Goal: Information Seeking & Learning: Learn about a topic

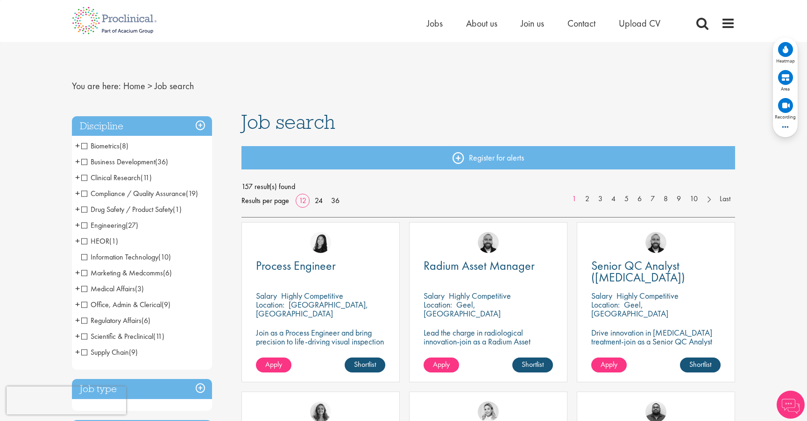
click at [786, 42] on circle at bounding box center [785, 49] width 15 height 15
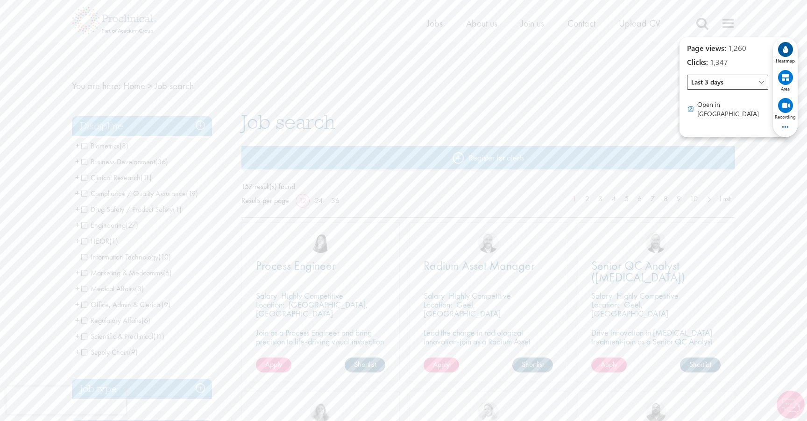
click at [736, 85] on span "Last 3 days" at bounding box center [727, 82] width 81 height 15
click at [723, 148] on span "Last 30 days" at bounding box center [710, 148] width 36 height 9
click at [586, 115] on h1 "Job search" at bounding box center [488, 122] width 494 height 21
click at [788, 55] on circle at bounding box center [785, 49] width 15 height 15
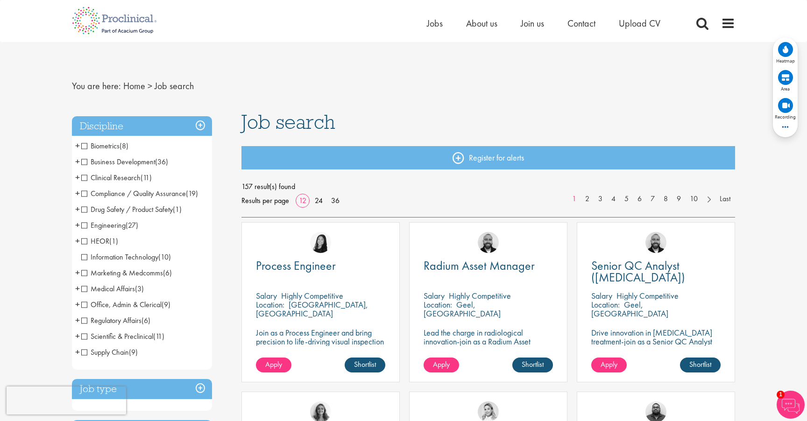
click at [784, 52] on icon at bounding box center [786, 49] width 6 height 7
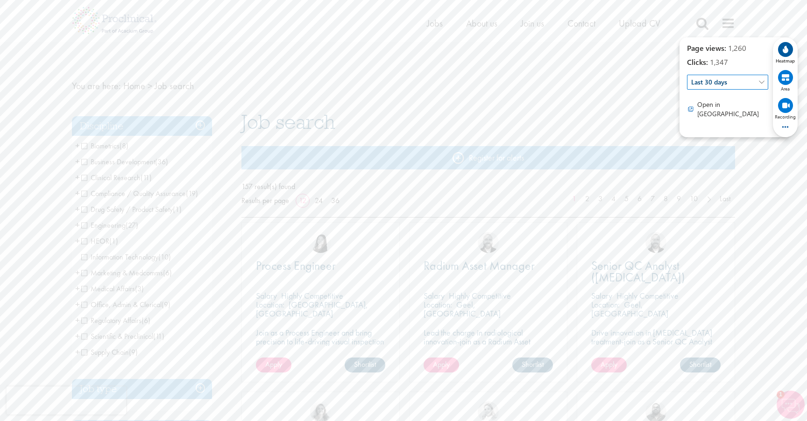
click at [662, 115] on h1 "Job search" at bounding box center [488, 122] width 494 height 21
click at [706, 87] on span "Last 30 days" at bounding box center [727, 82] width 81 height 15
click at [714, 85] on span "Last 30 days" at bounding box center [727, 82] width 81 height 15
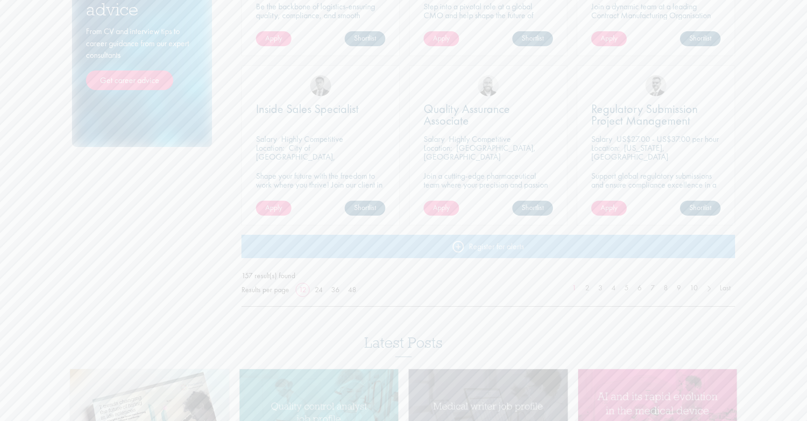
scroll to position [946, 0]
